Goal: Check status: Check status

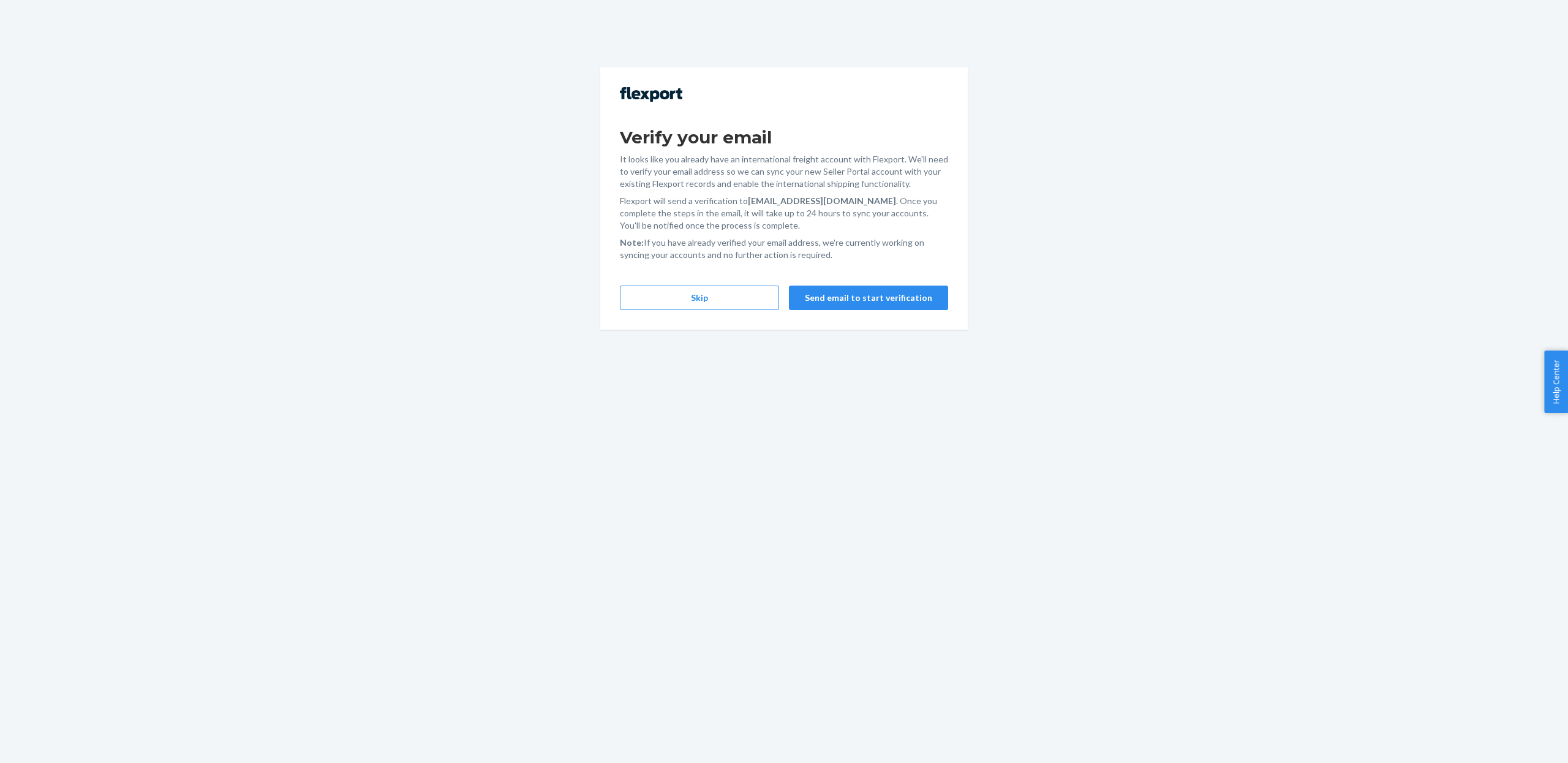
click at [679, 313] on div "Verify your email It looks like you already have an international freight accou…" at bounding box center [784, 199] width 367 height 262
click at [678, 304] on button "Skip" at bounding box center [699, 297] width 159 height 25
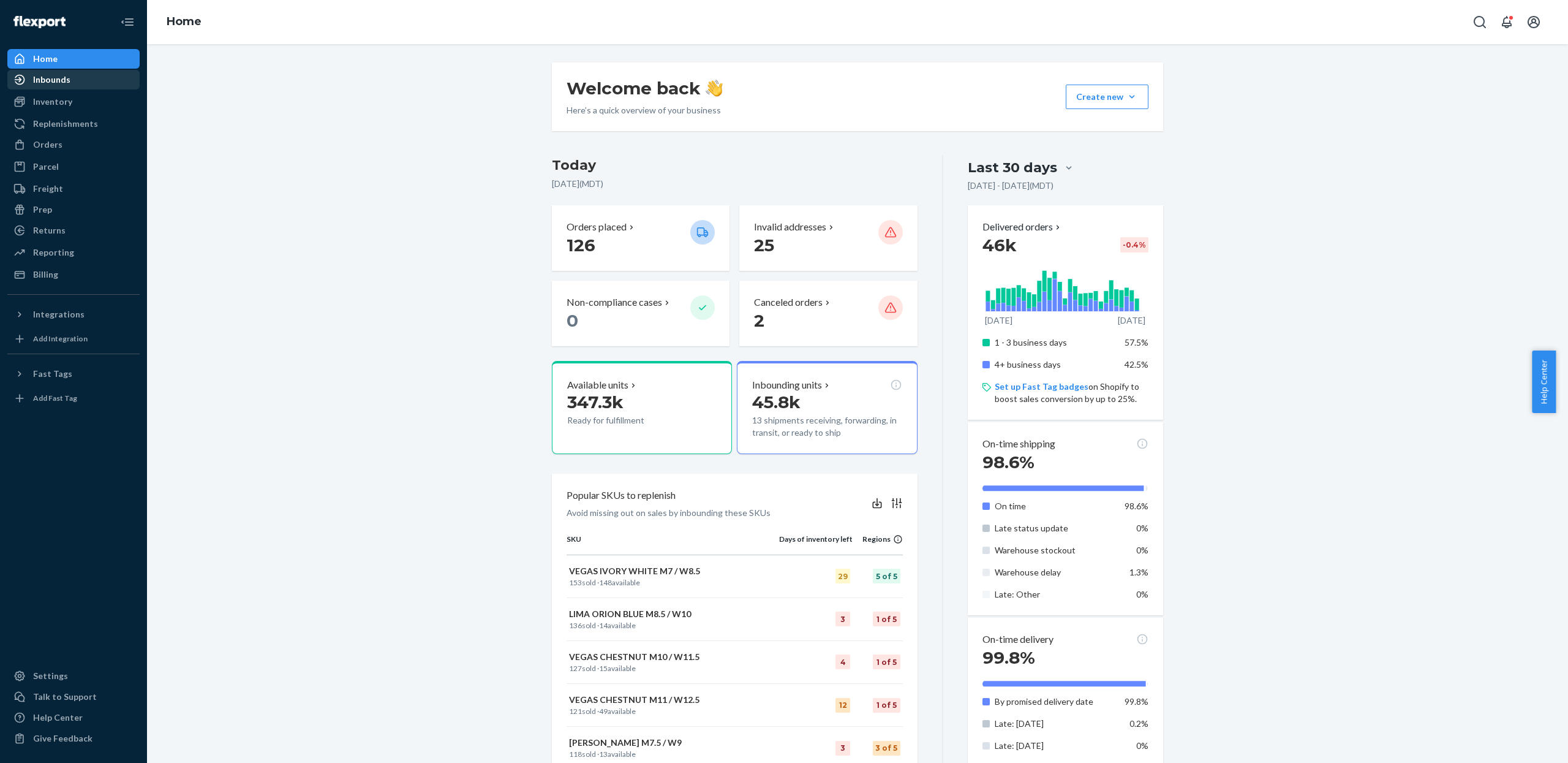
click at [59, 70] on link "Inbounds" at bounding box center [72, 79] width 132 height 20
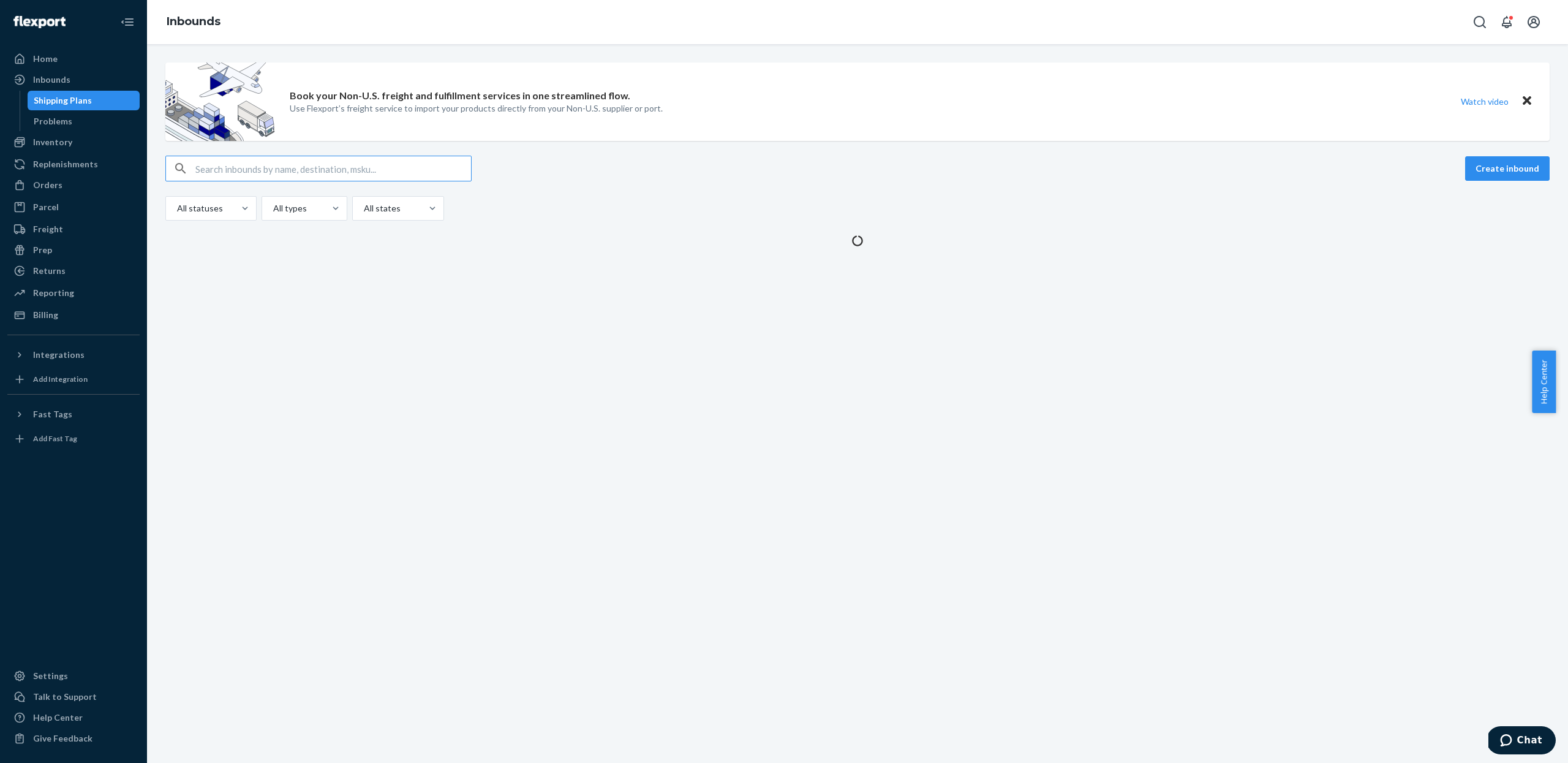
click at [212, 166] on input "text" at bounding box center [334, 168] width 276 height 25
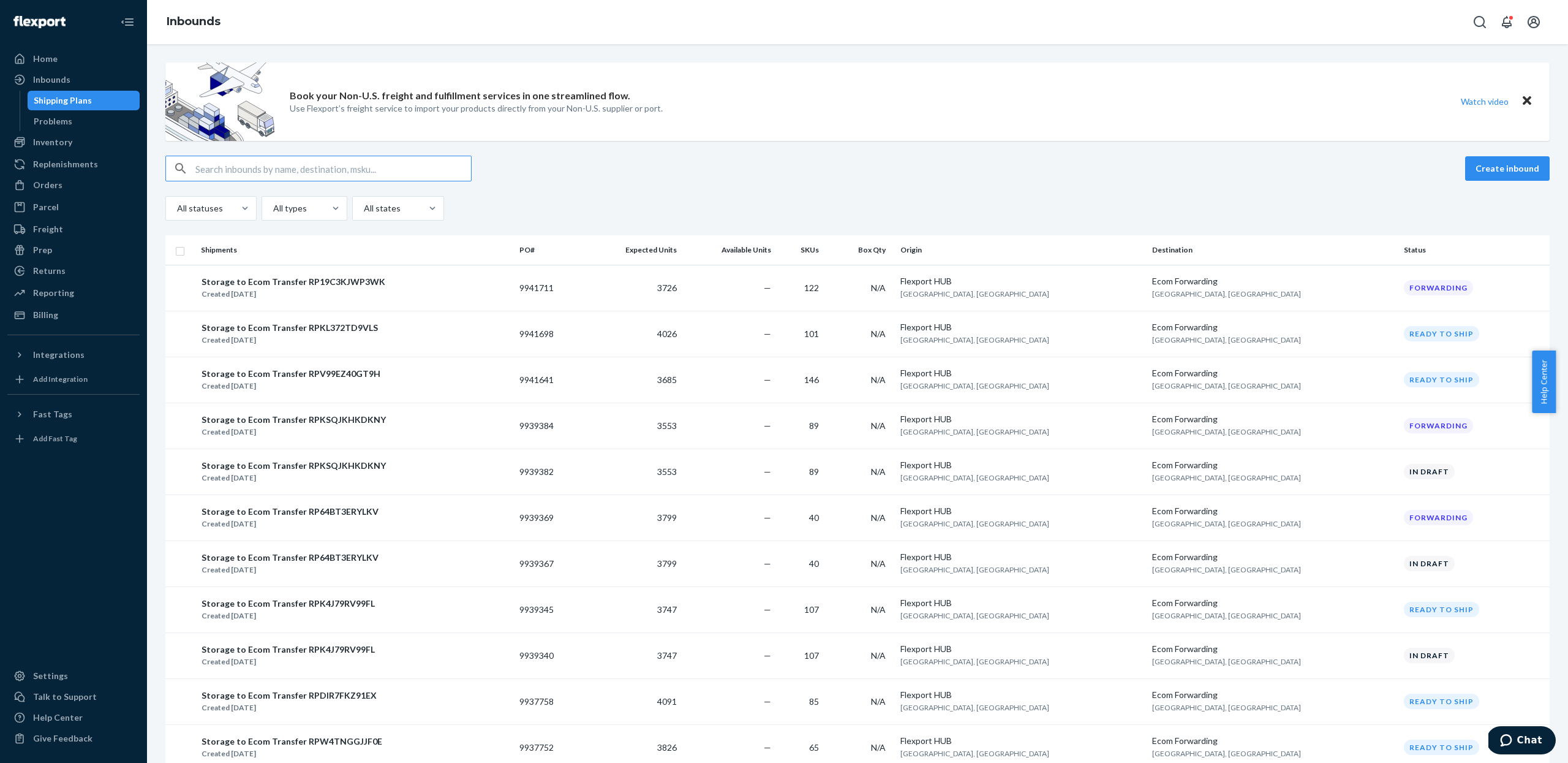
type input "ONEU1884263"
click at [416, 157] on input "text" at bounding box center [334, 168] width 276 height 25
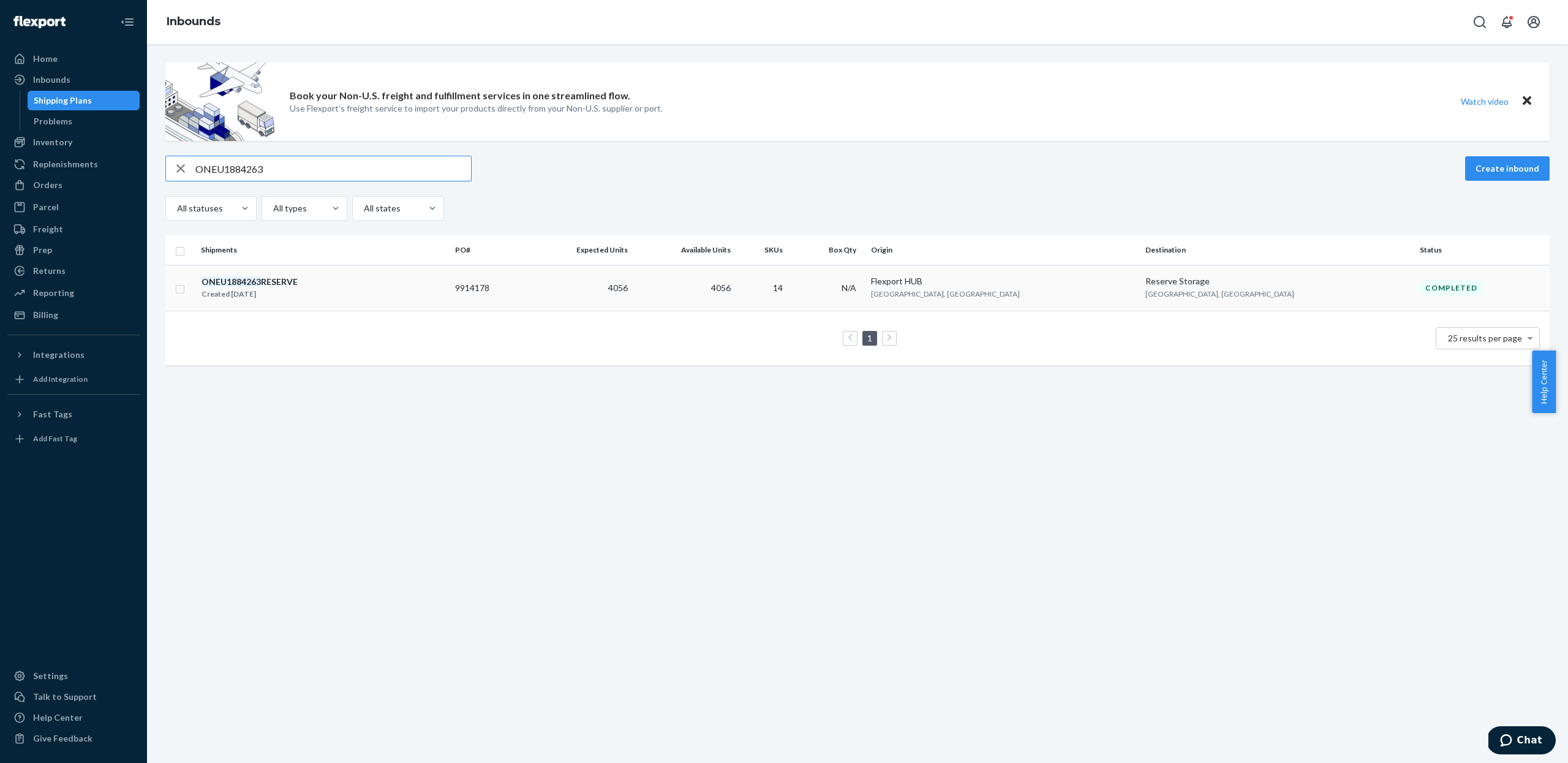
type input "ONEU1884263"
click at [526, 302] on td "9914178" at bounding box center [488, 287] width 76 height 46
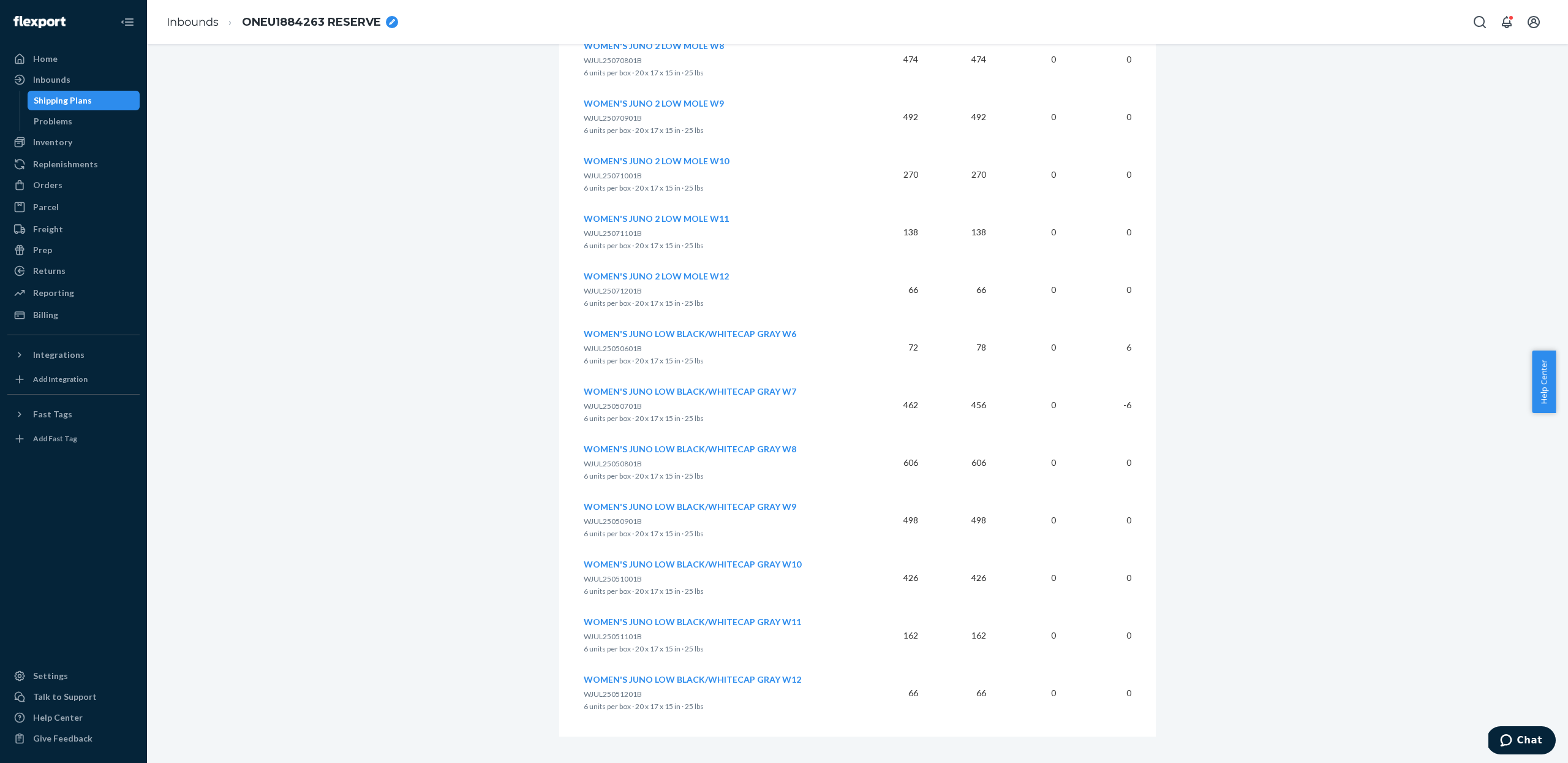
scroll to position [443, 0]
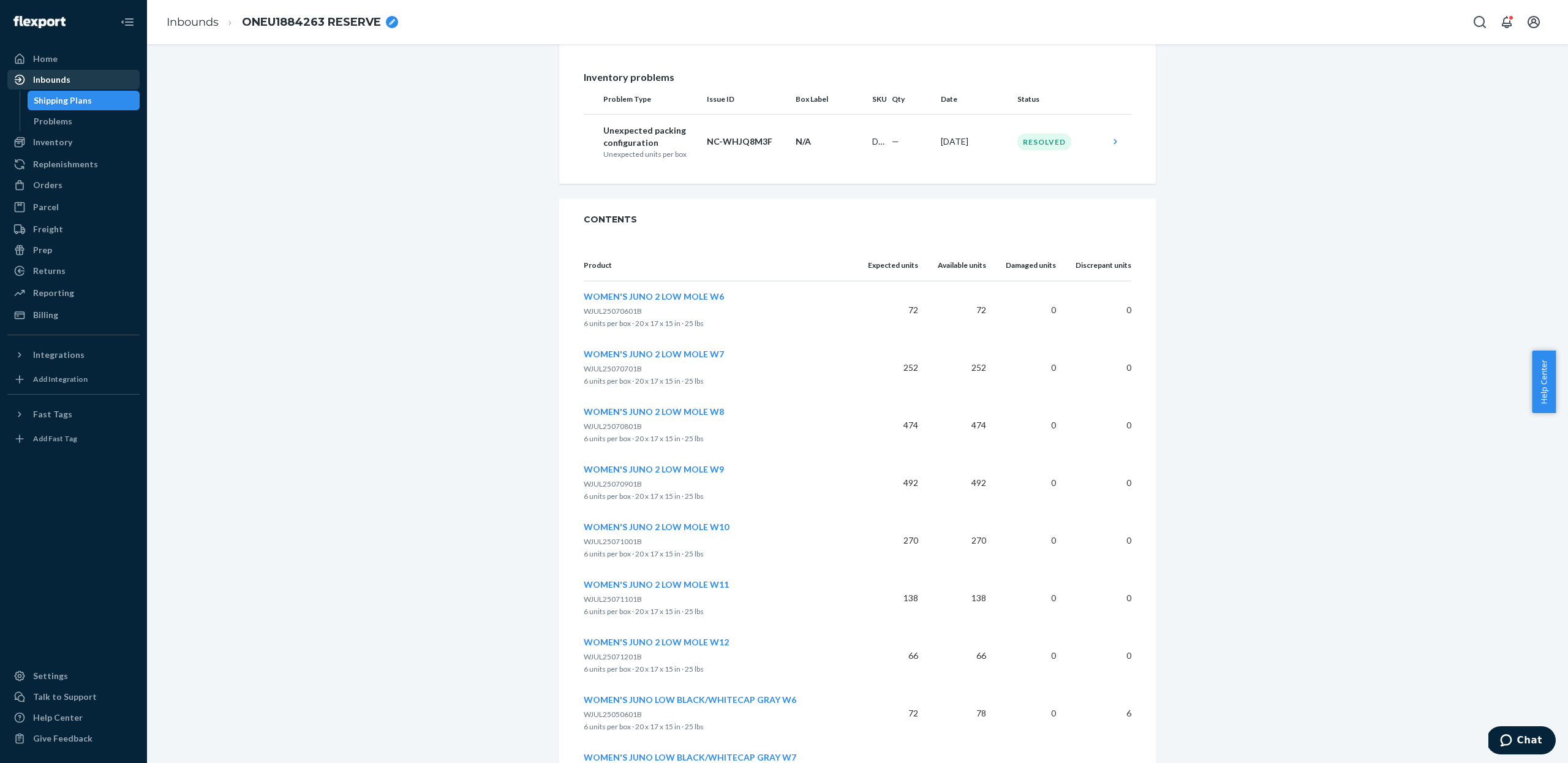
click at [47, 87] on div "Inbounds" at bounding box center [73, 79] width 130 height 17
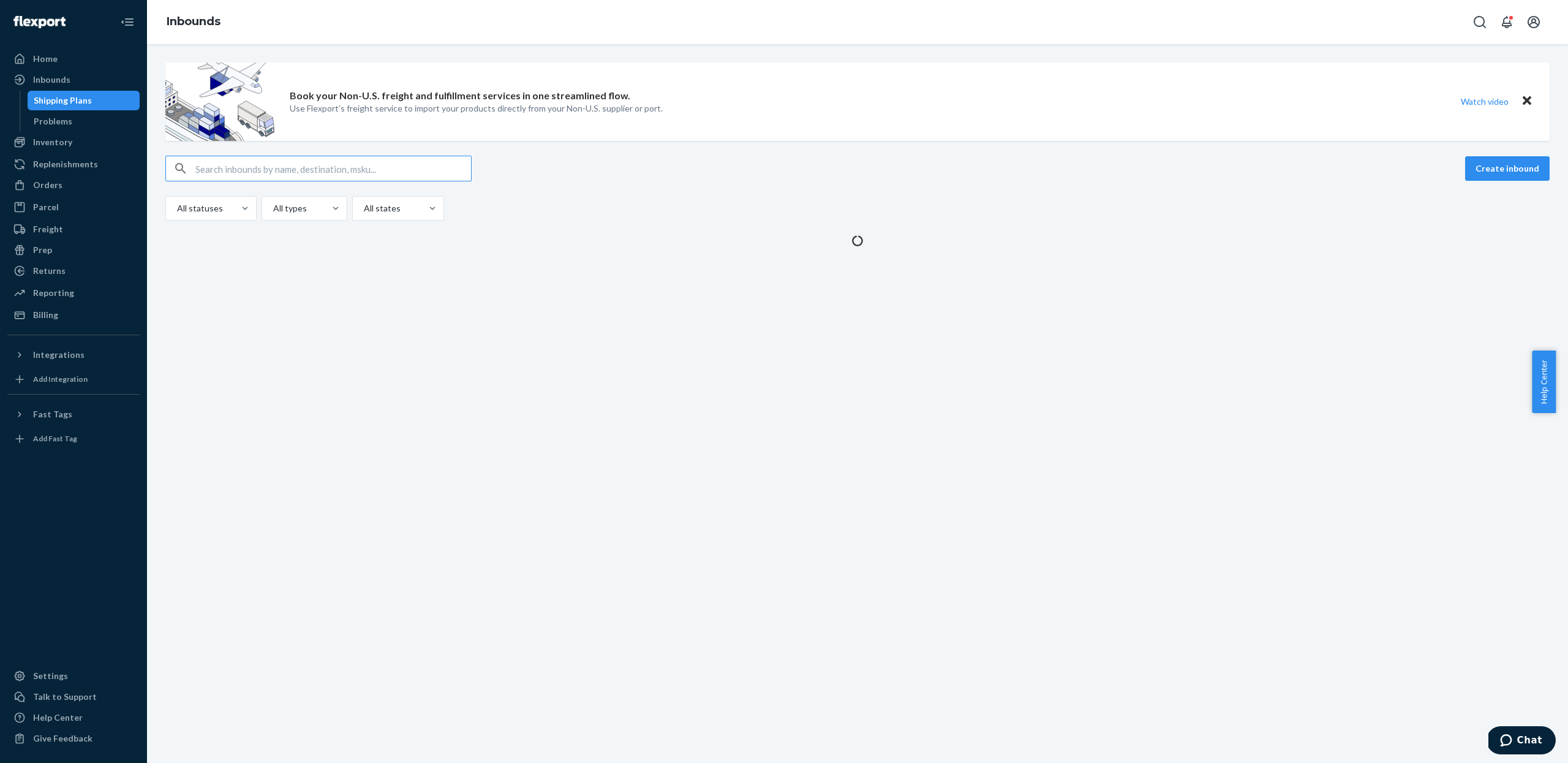
click at [327, 166] on input "text" at bounding box center [334, 168] width 276 height 25
type input "ONEU5959334"
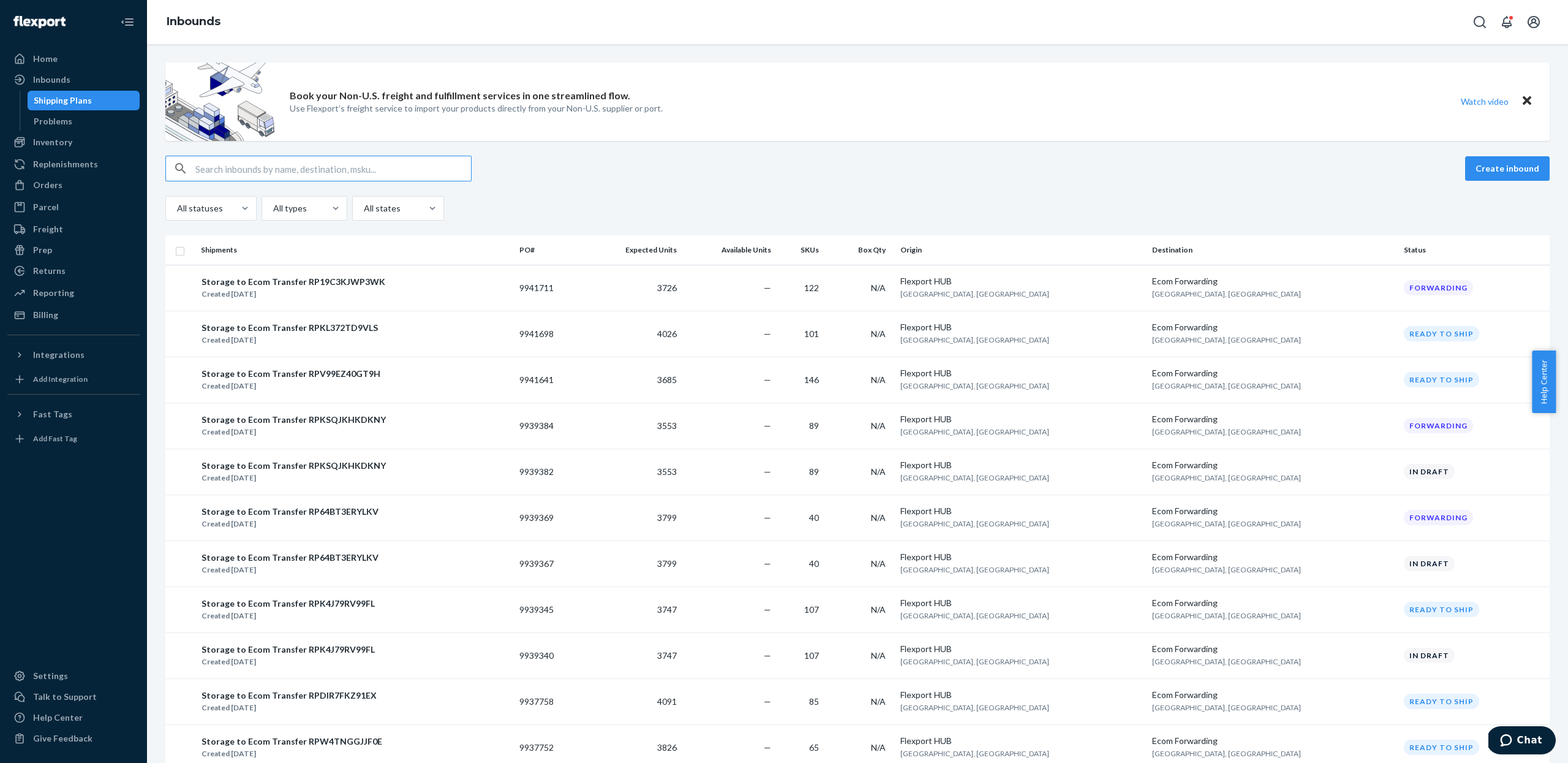
click at [363, 169] on input "text" at bounding box center [334, 168] width 276 height 25
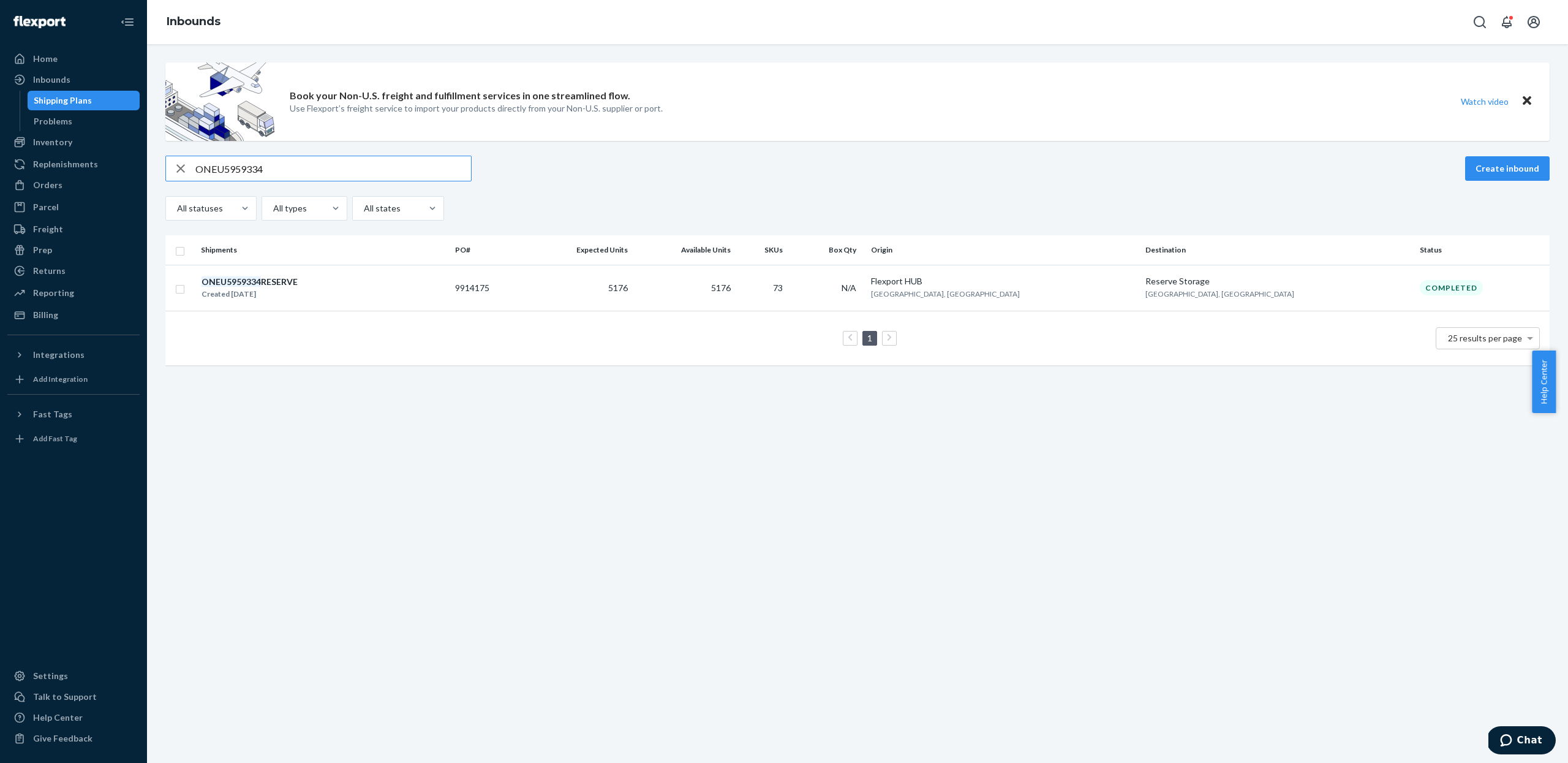
type input "ONEU5959334"
click at [363, 279] on div "ONEU5959334 RESERVE Created [DATE]" at bounding box center [323, 288] width 244 height 26
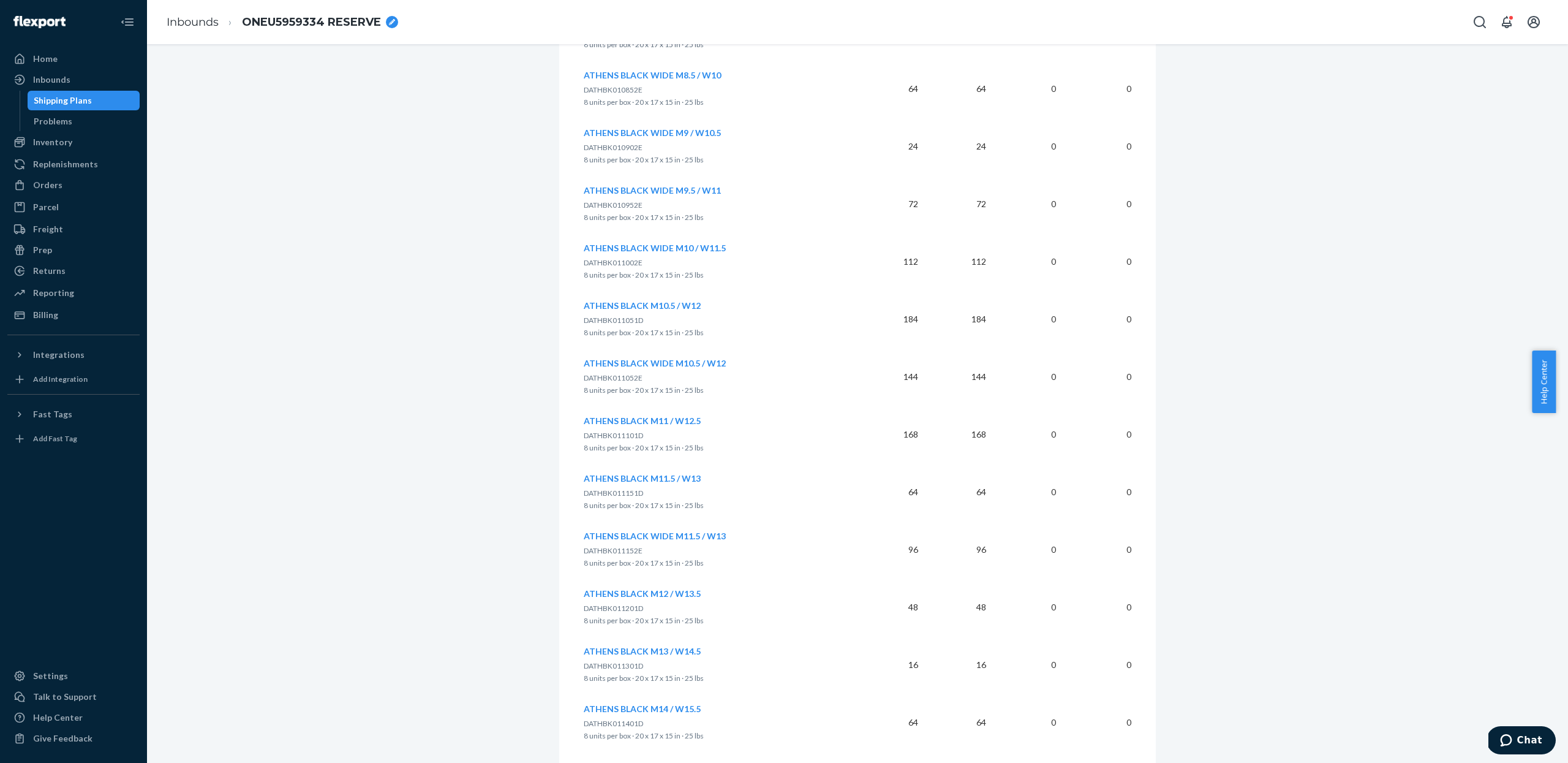
scroll to position [4013, 0]
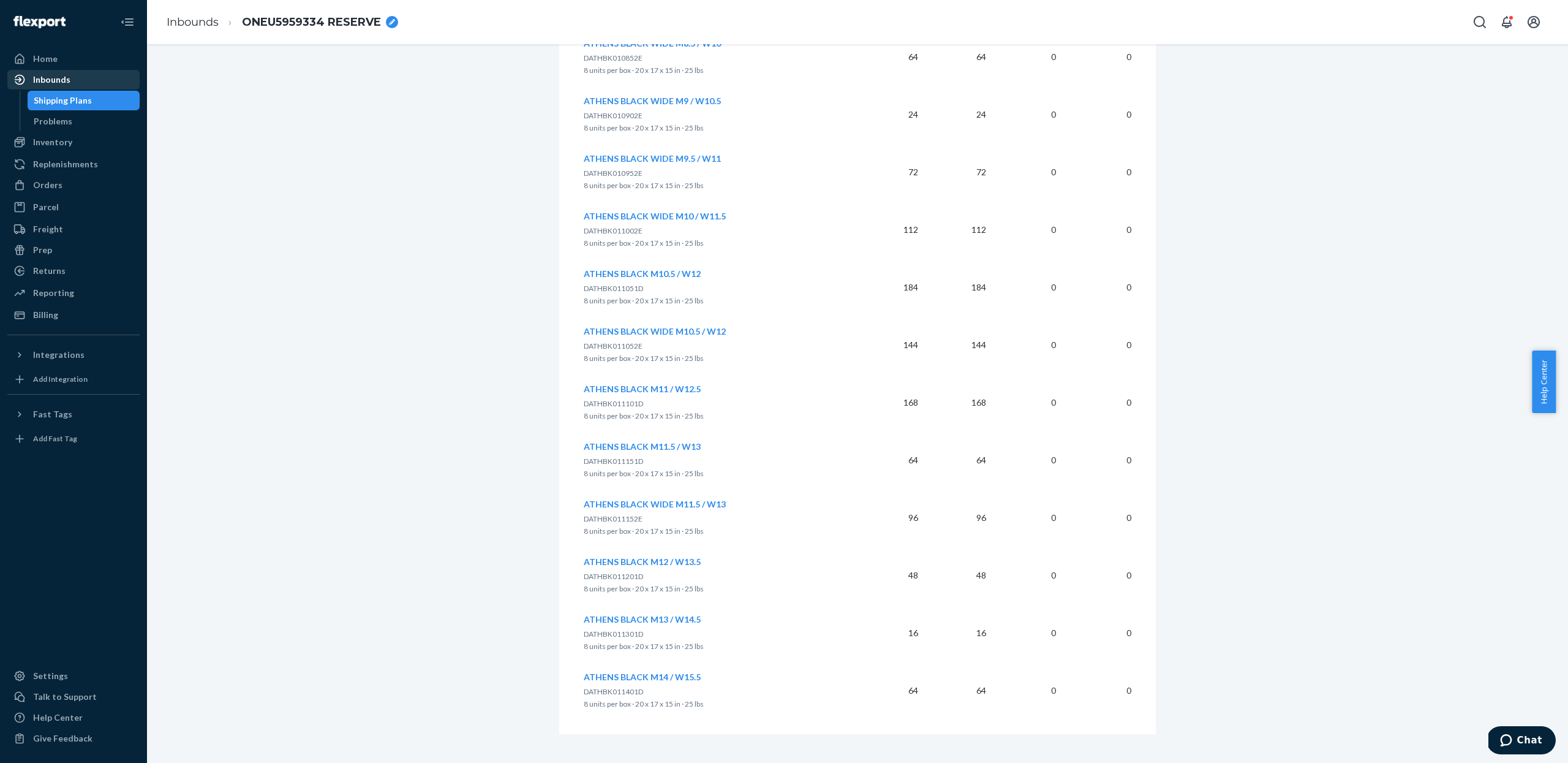
click at [40, 76] on div "Inbounds" at bounding box center [52, 79] width 38 height 12
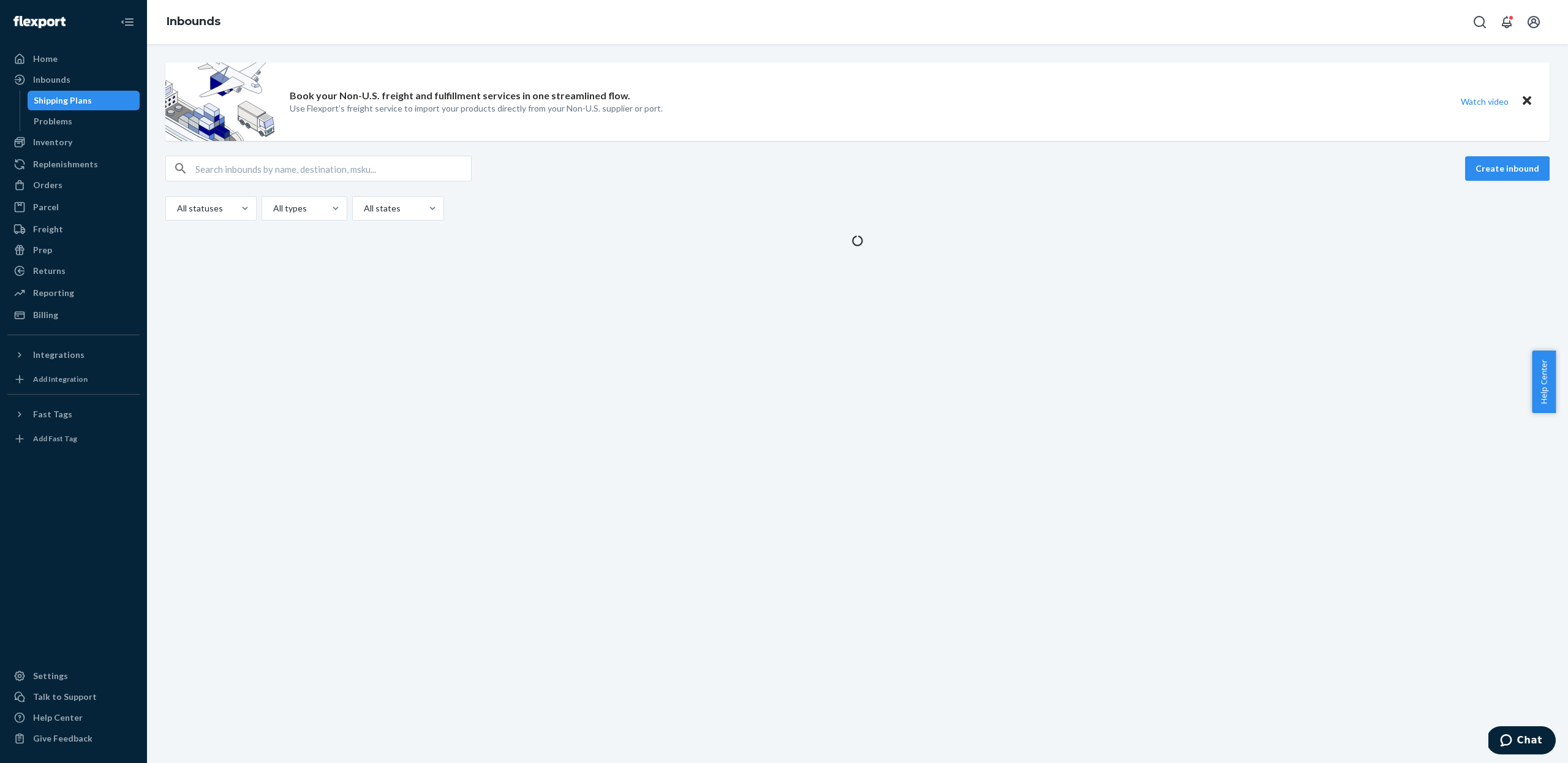
click at [280, 165] on input "text" at bounding box center [334, 168] width 276 height 25
paste input "ONEU0226925"
type input "ONEU0226925"
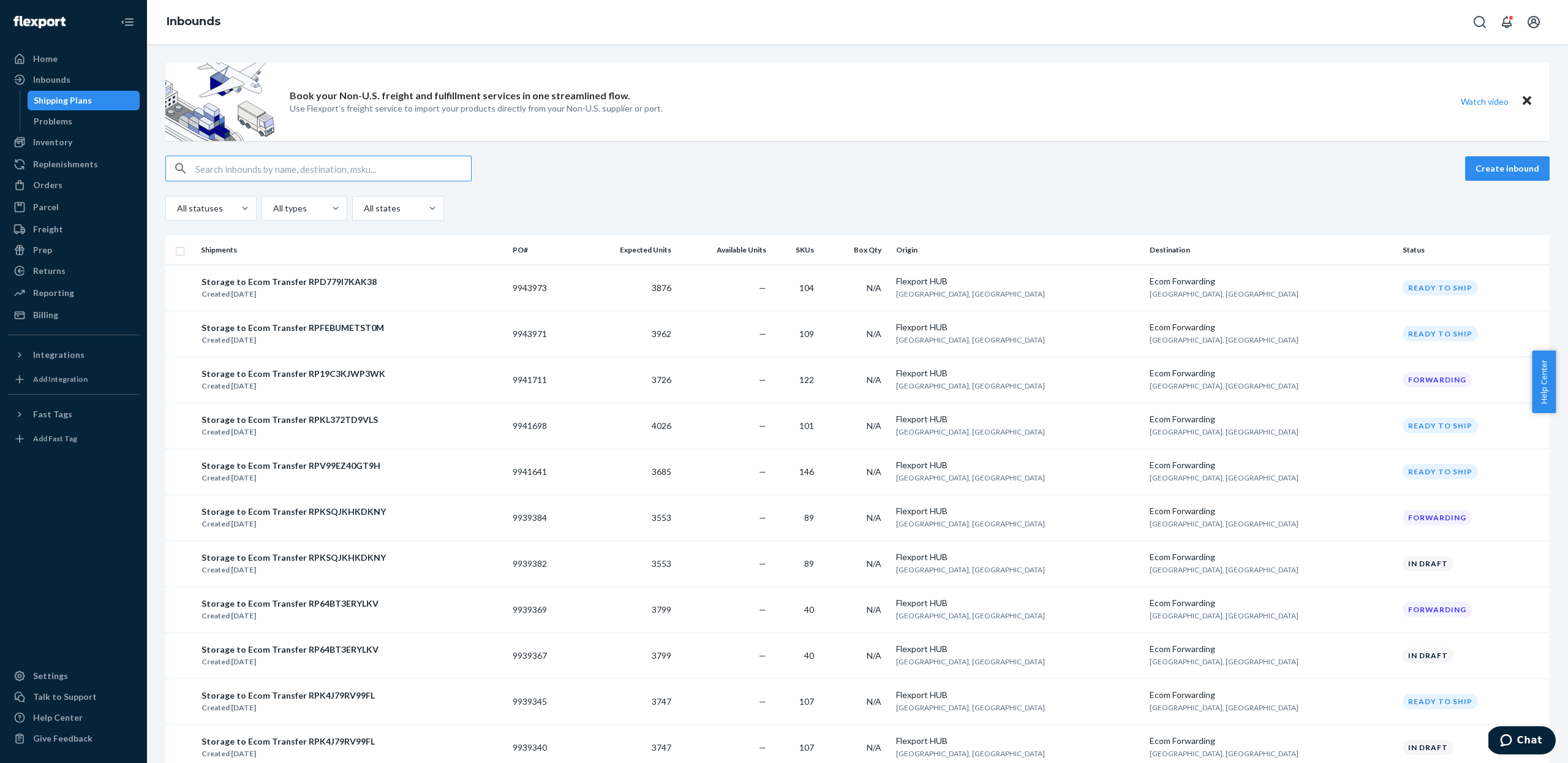
click at [265, 161] on input "text" at bounding box center [334, 168] width 276 height 25
paste input "ONEU0226925"
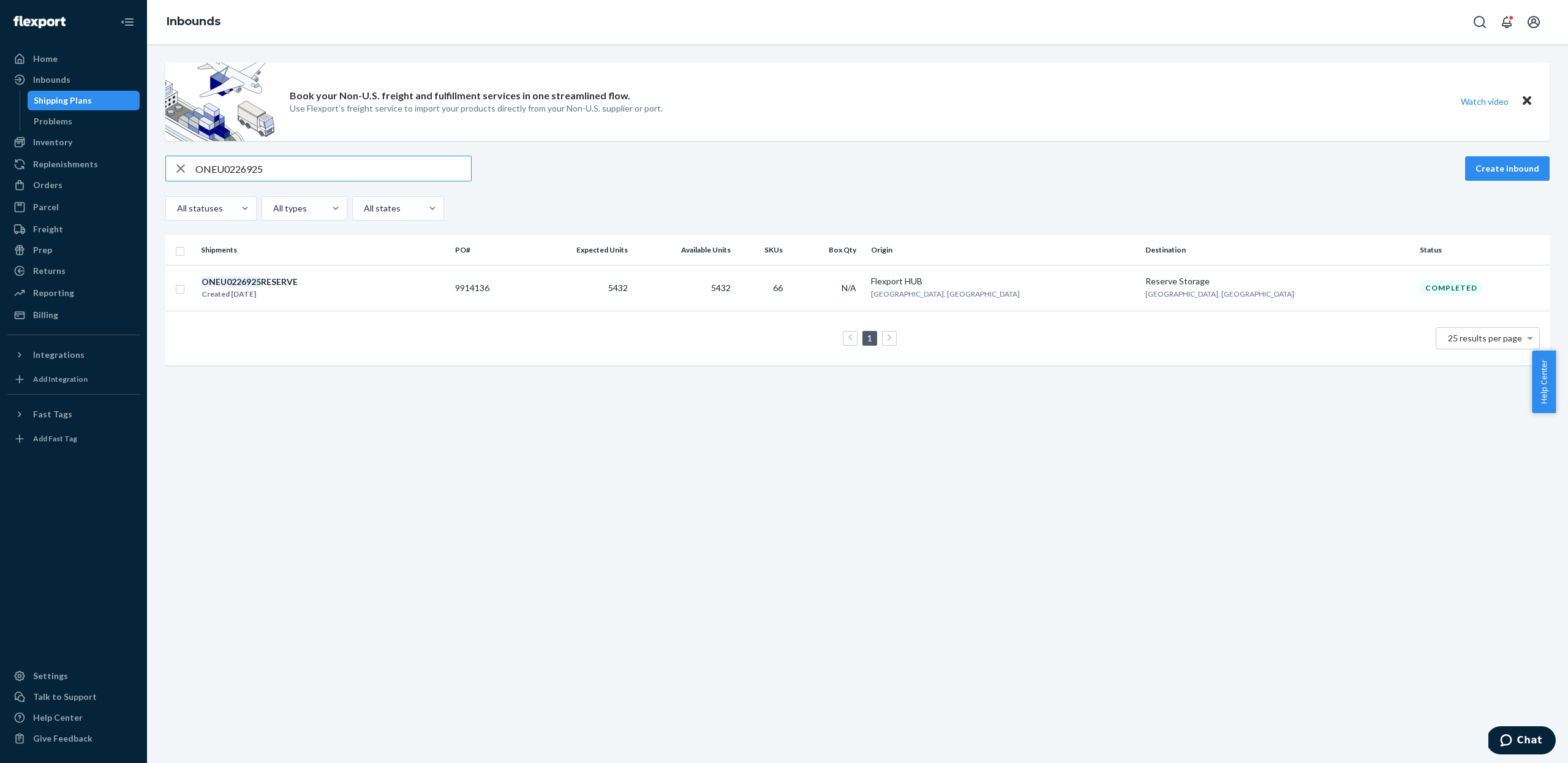
type input "ONEU0226925"
click at [301, 284] on div "ONEU0226925 RESERVE Created [DATE]" at bounding box center [323, 288] width 244 height 26
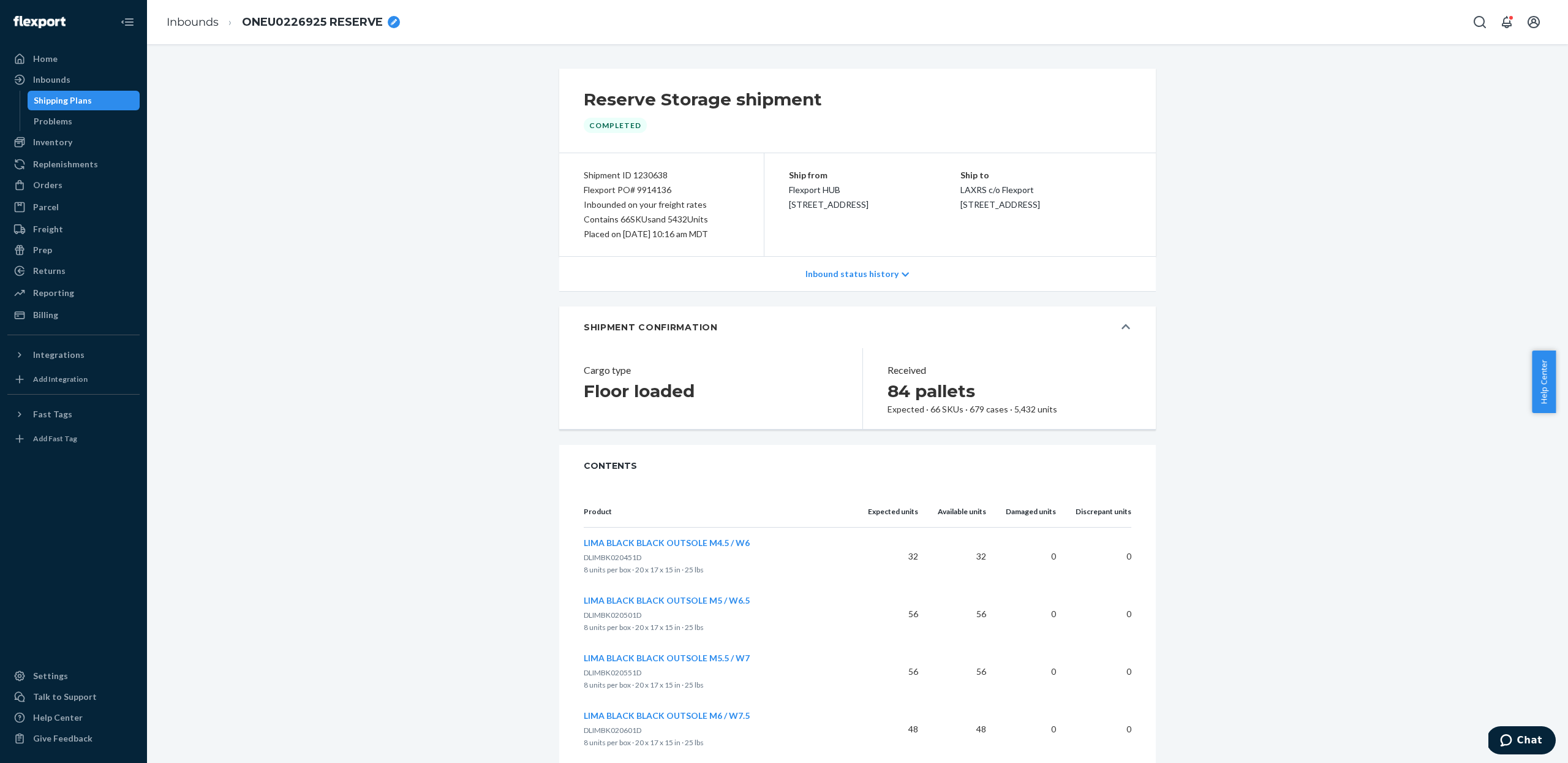
click at [640, 185] on div "Flexport PO# 9914136" at bounding box center [661, 190] width 156 height 15
copy div "9914136"
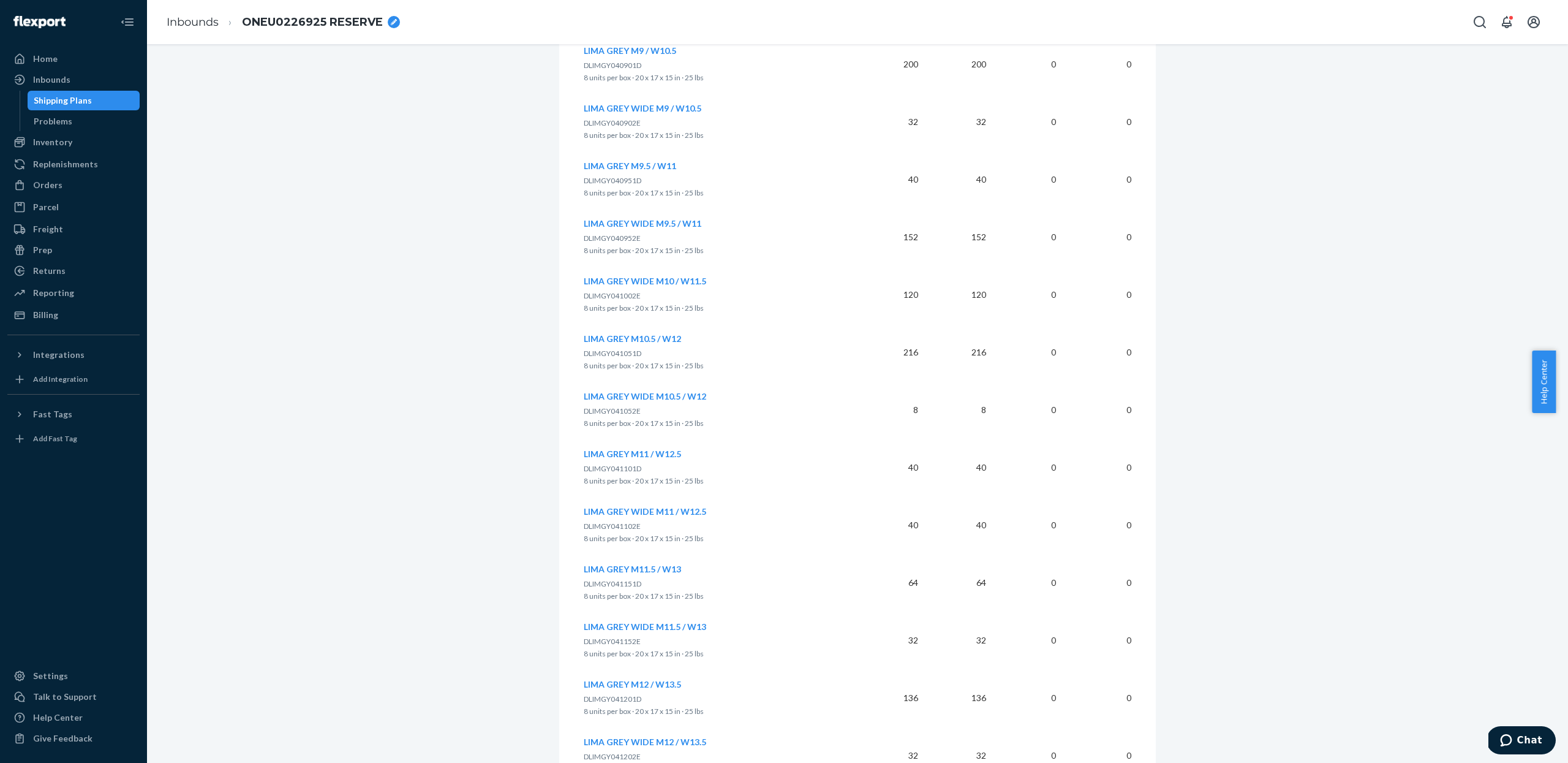
scroll to position [3617, 0]
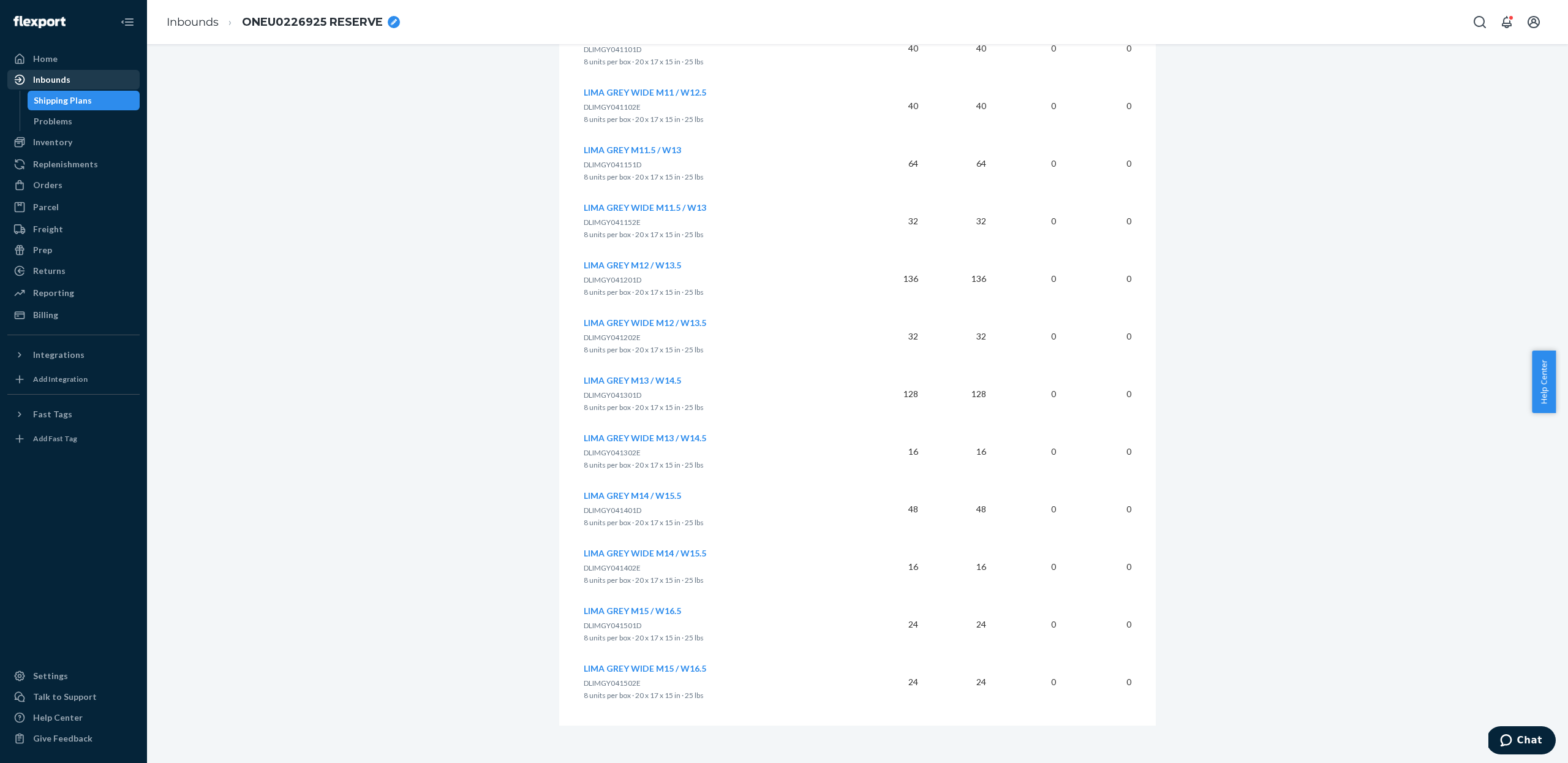
click at [71, 76] on div "Inbounds" at bounding box center [73, 79] width 130 height 17
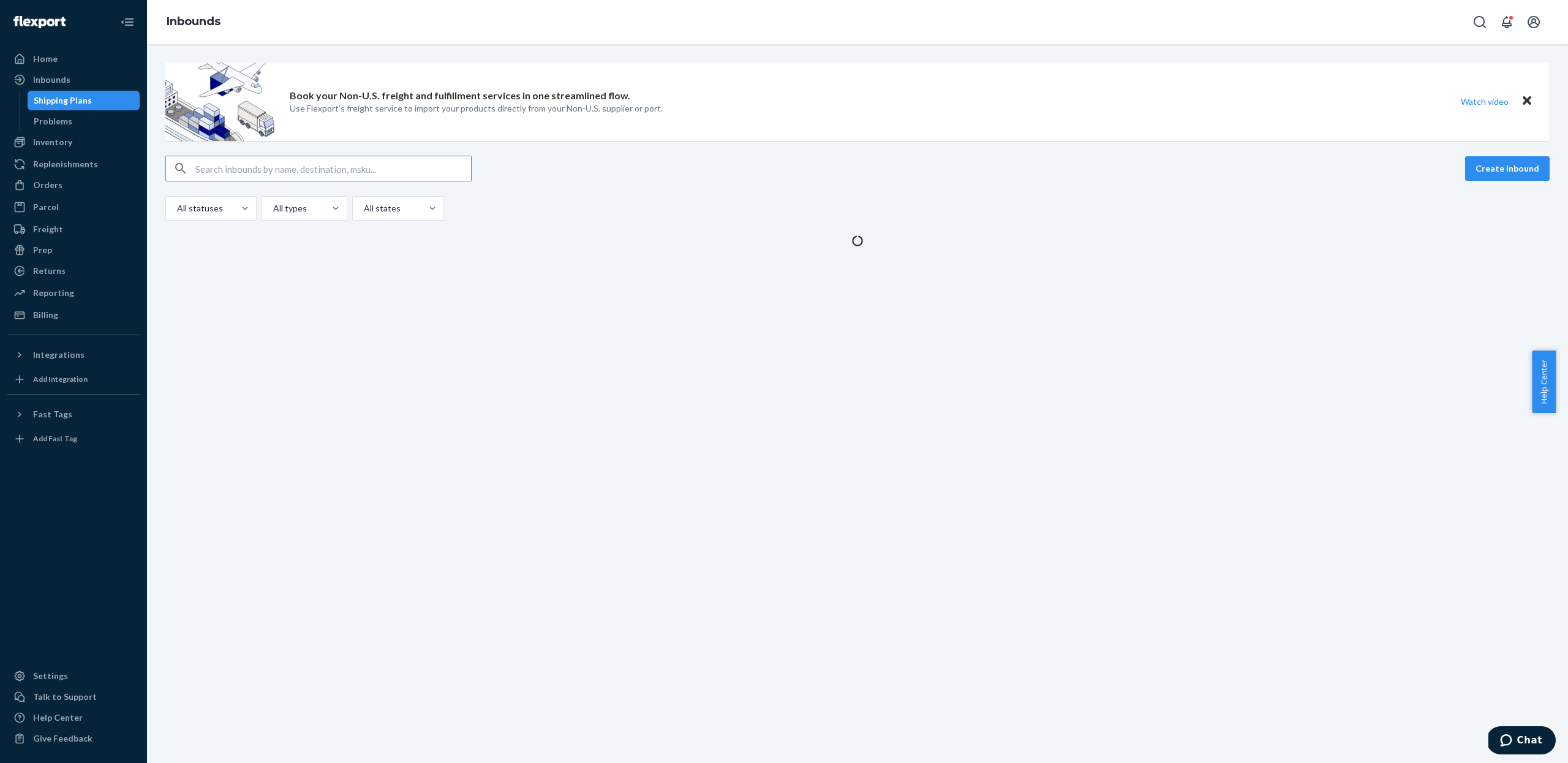
click at [366, 182] on div "Create inbound All statuses All types All states" at bounding box center [858, 188] width 1384 height 65
click at [377, 170] on input "text" at bounding box center [334, 168] width 276 height 25
paste input "ONEU0276675"
type input "ONEU0276675"
click at [377, 162] on input "text" at bounding box center [334, 168] width 276 height 25
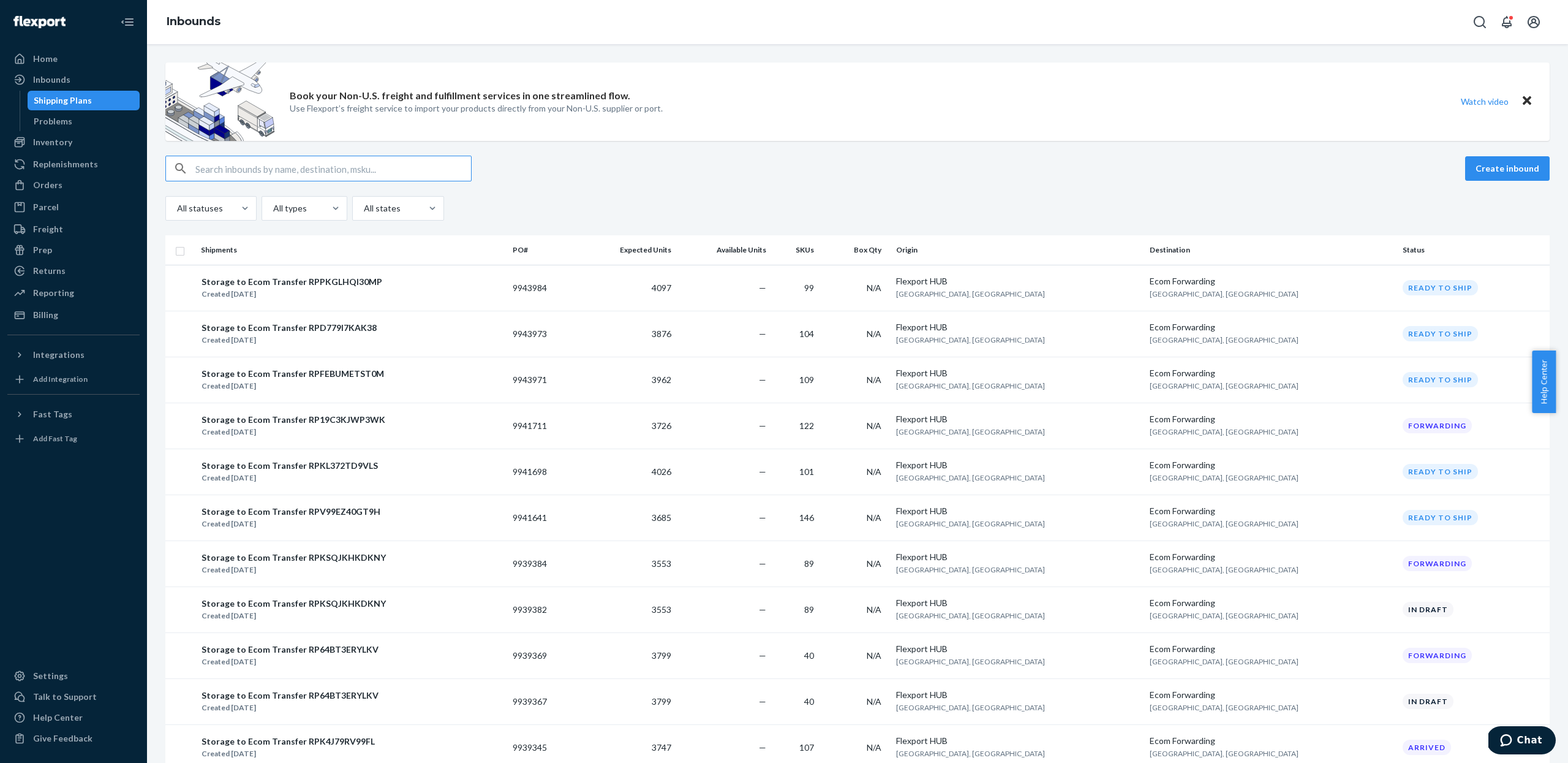
paste input "ONEU0276675"
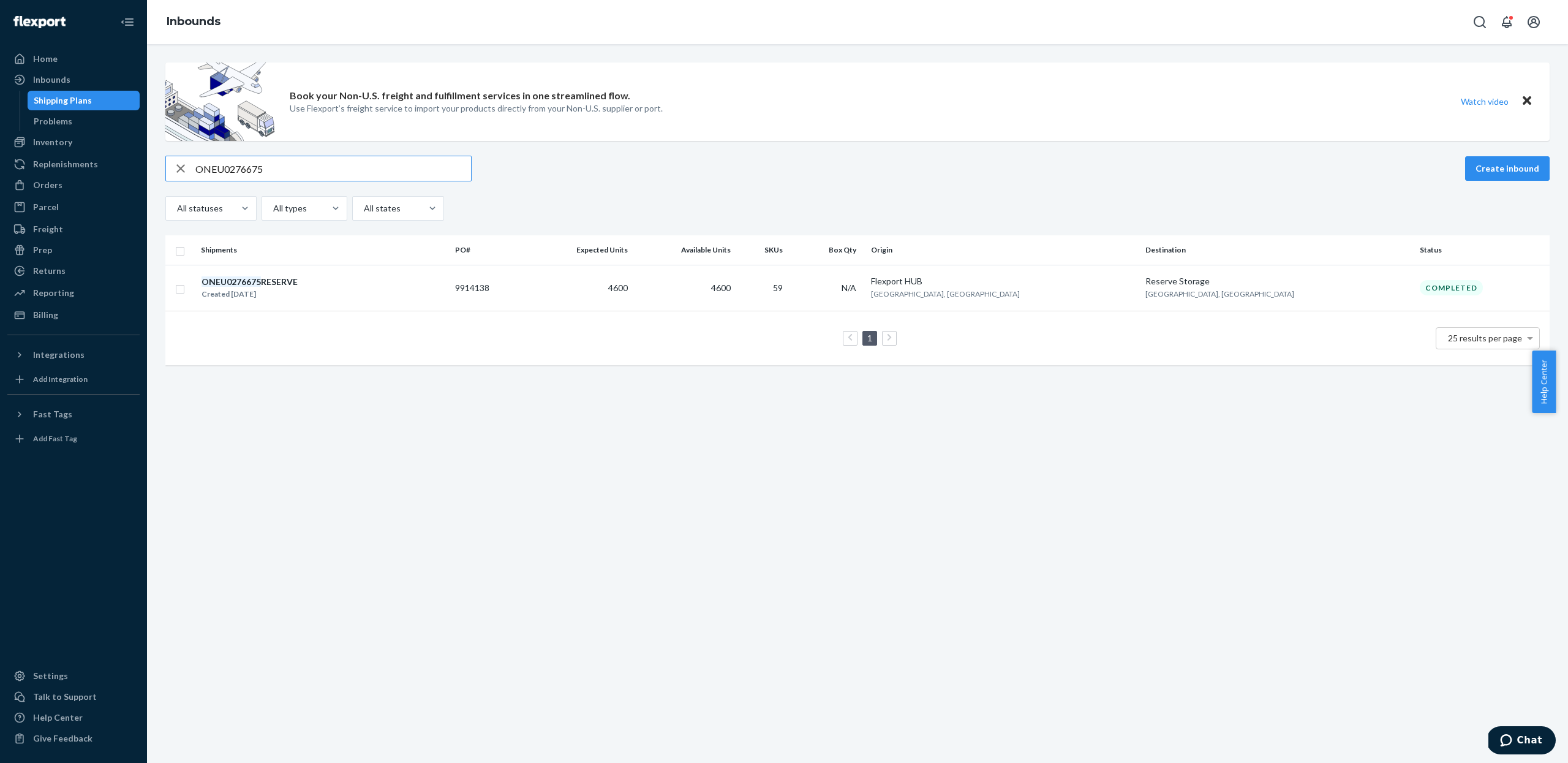
type input "ONEU0276675"
click at [361, 282] on div "ONEU0276675 RESERVE Created [DATE]" at bounding box center [323, 288] width 244 height 26
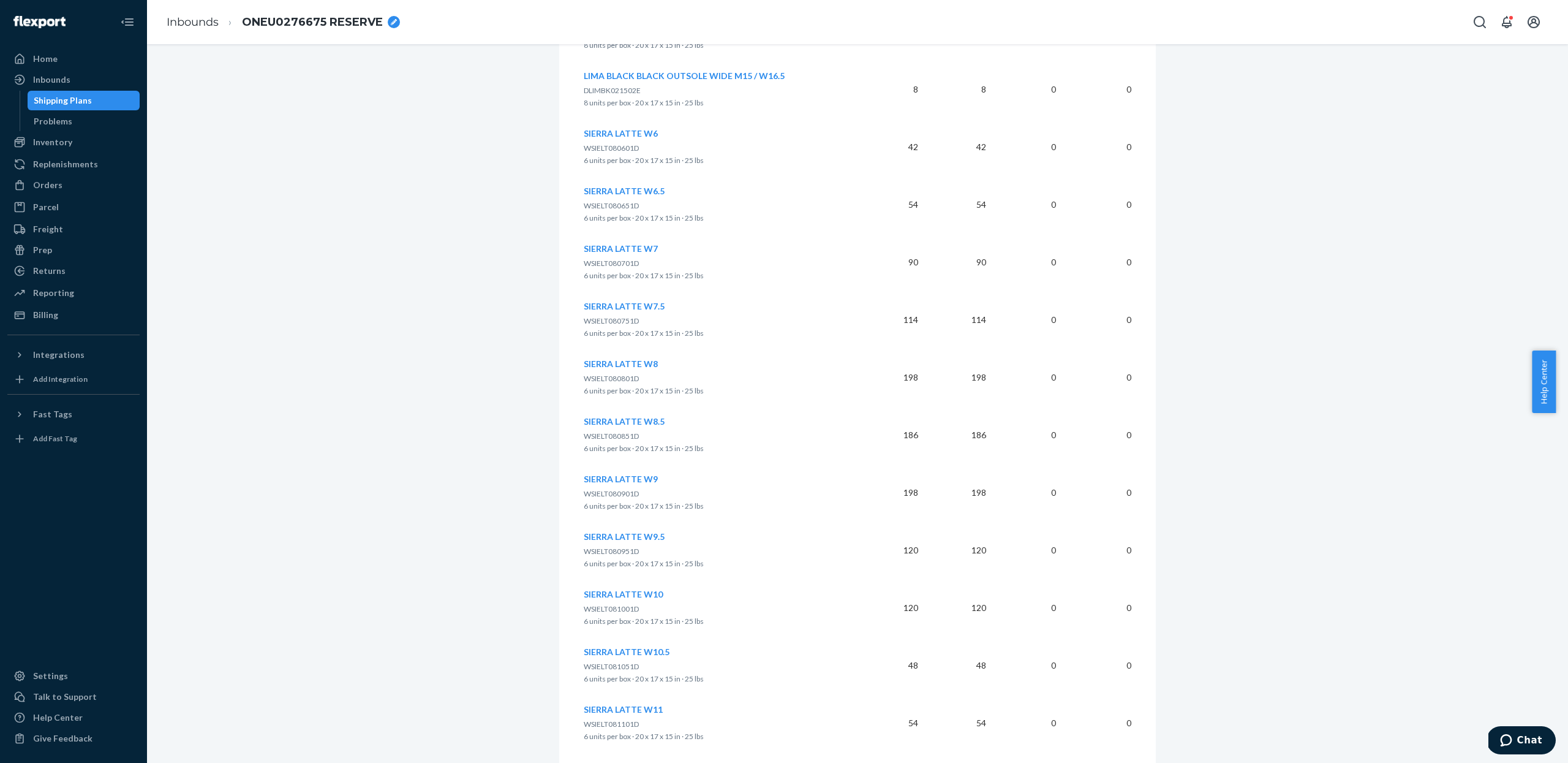
scroll to position [3215, 0]
